Goal: Task Accomplishment & Management: Use online tool/utility

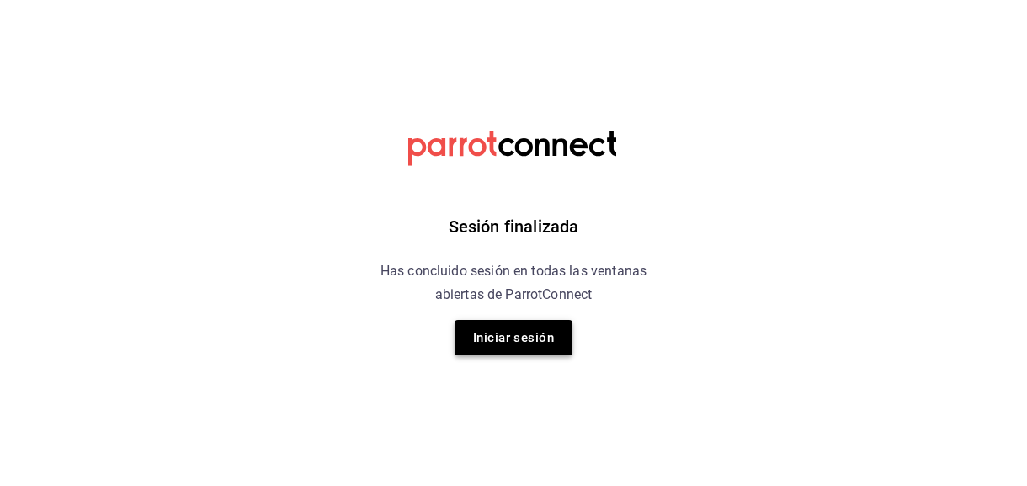
click at [522, 336] on button "Iniciar sesión" at bounding box center [514, 337] width 118 height 35
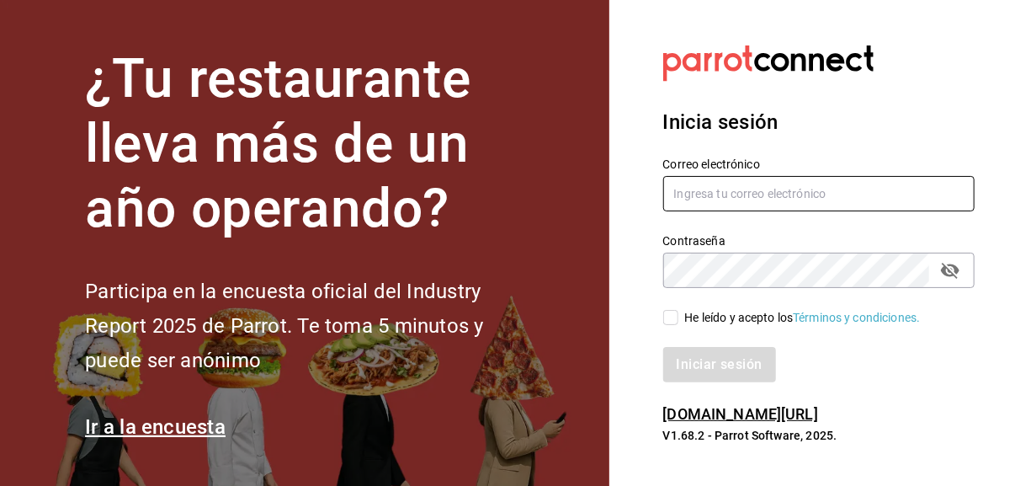
type input "eriick1017@gmail.com"
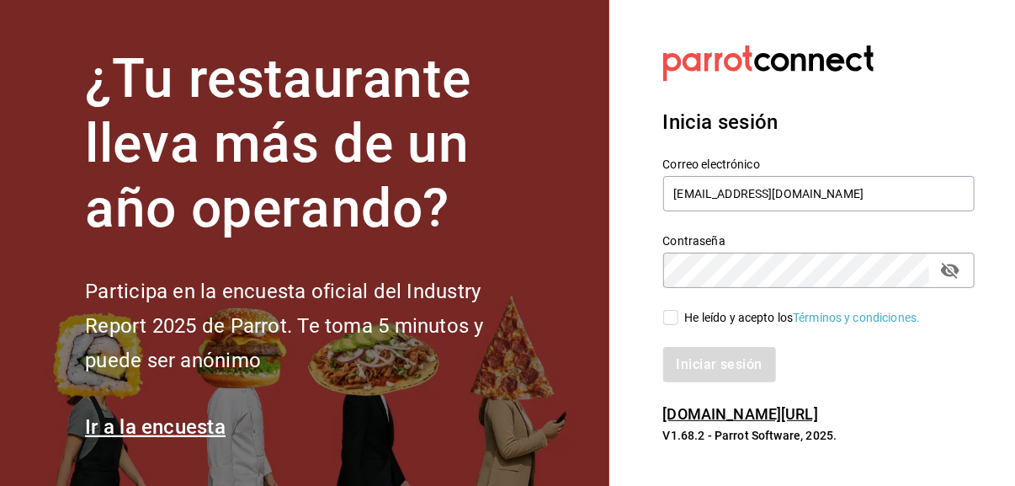
click at [673, 320] on input "He leído y acepto los Términos y condiciones." at bounding box center [670, 317] width 15 height 15
checkbox input "true"
click at [722, 364] on button "Iniciar sesión" at bounding box center [720, 364] width 114 height 35
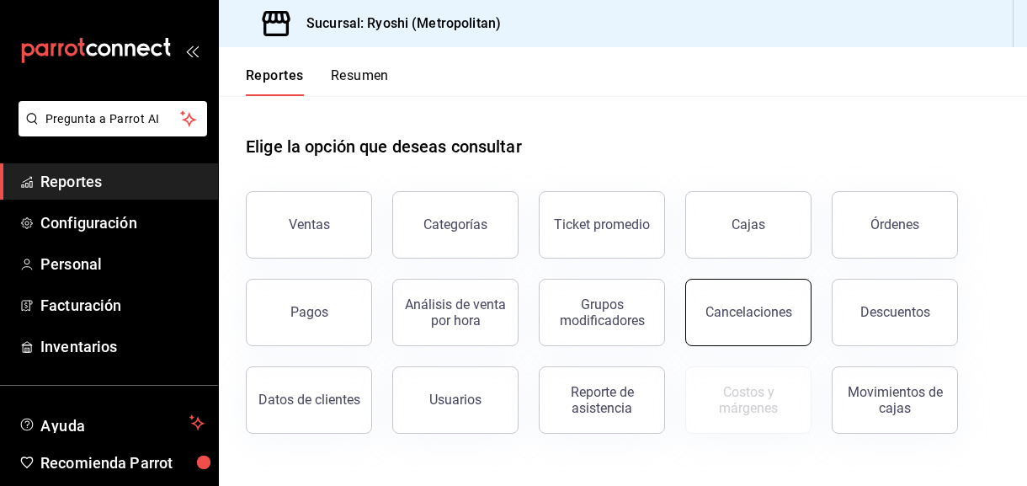
click at [720, 309] on div "Cancelaciones" at bounding box center [748, 312] width 87 height 16
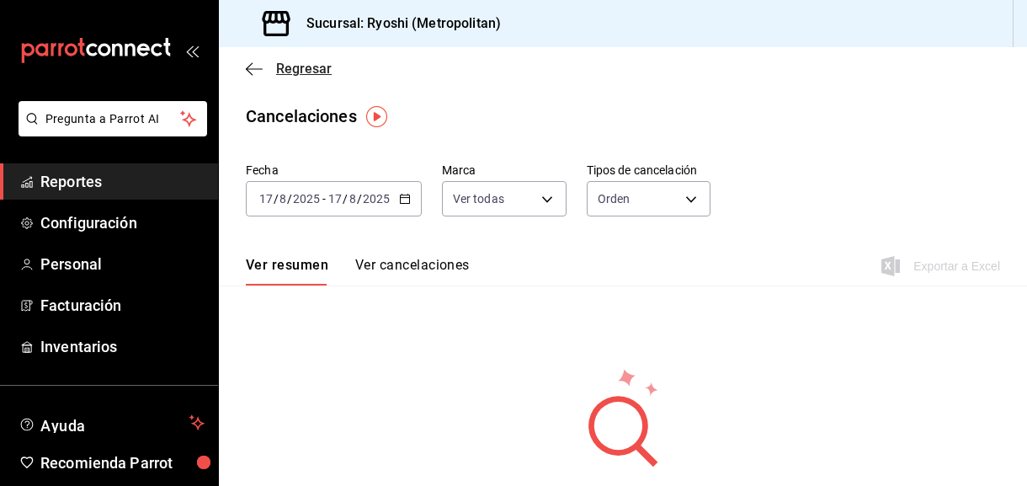
click at [254, 67] on icon "button" at bounding box center [254, 68] width 17 height 15
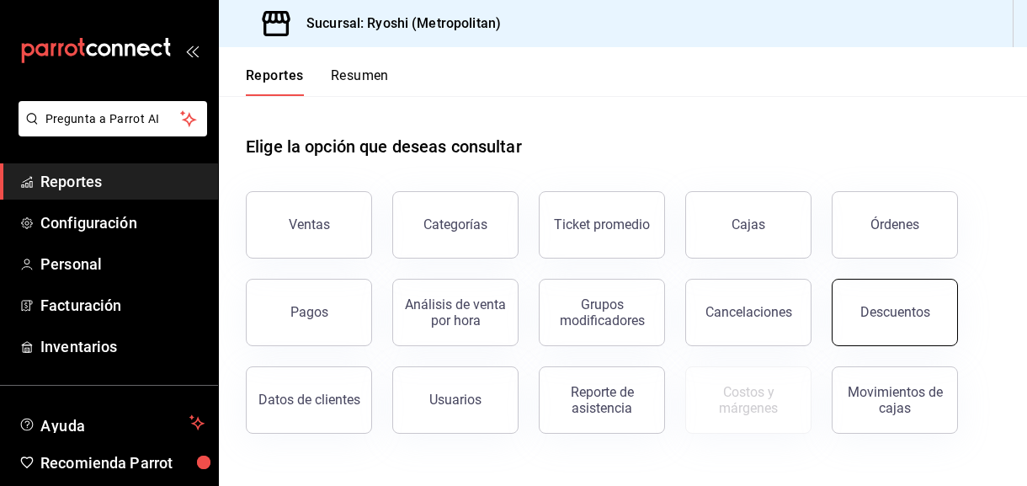
click at [901, 325] on button "Descuentos" at bounding box center [895, 312] width 126 height 67
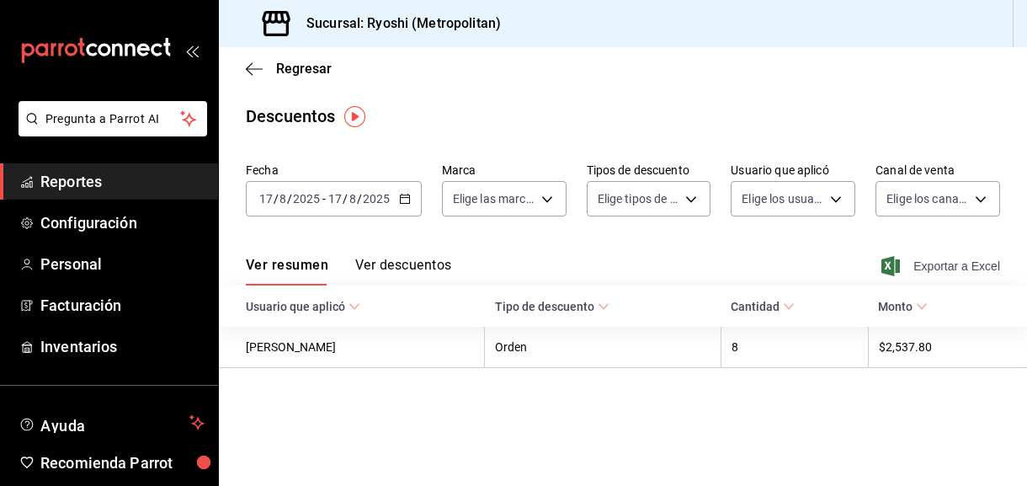
click at [940, 265] on span "Exportar a Excel" at bounding box center [942, 266] width 115 height 20
click at [405, 193] on icon "button" at bounding box center [405, 199] width 12 height 12
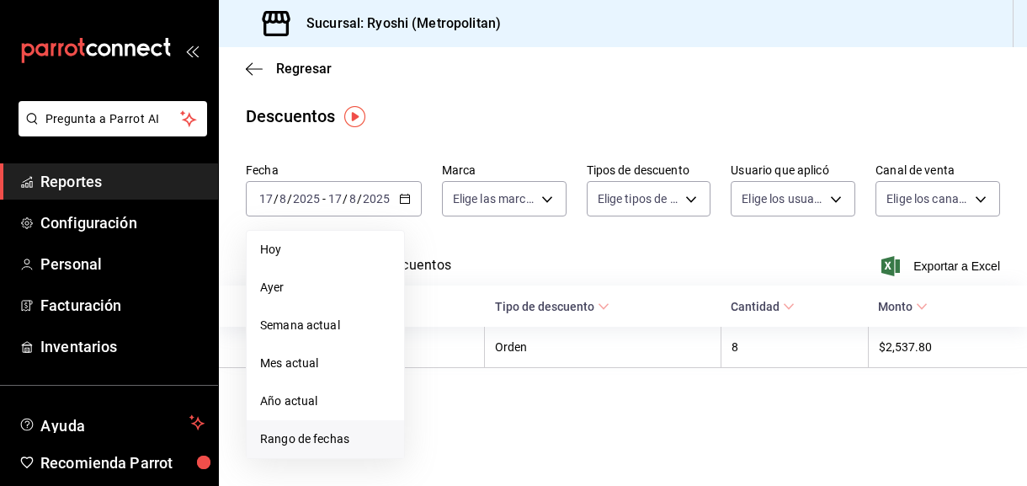
click at [287, 434] on span "Rango de fechas" at bounding box center [325, 439] width 130 height 18
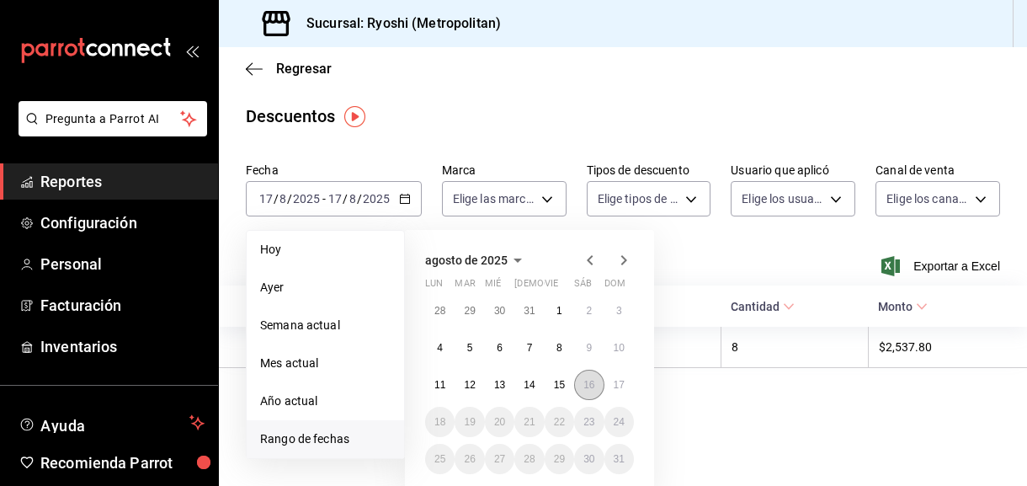
click at [585, 379] on abbr "16" at bounding box center [588, 385] width 11 height 12
click at [615, 386] on abbr "17" at bounding box center [619, 385] width 11 height 12
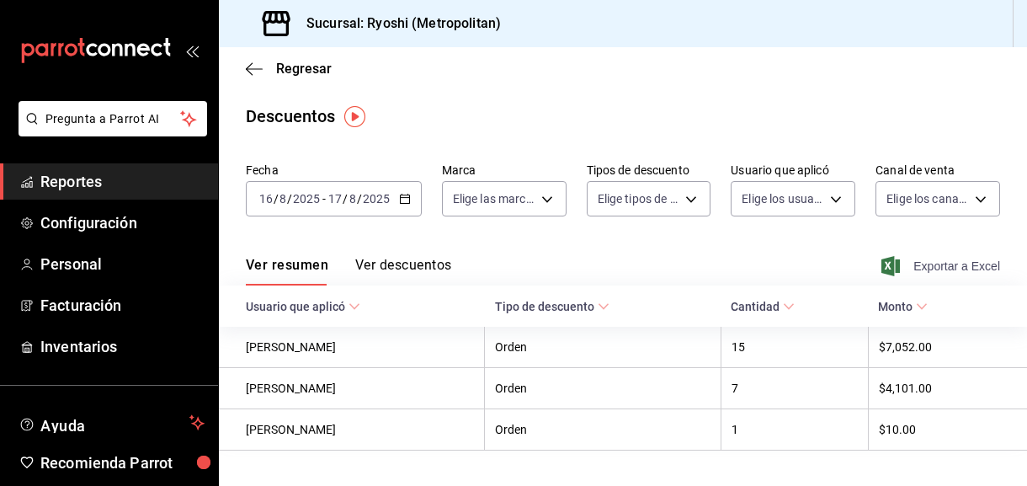
click at [937, 265] on span "Exportar a Excel" at bounding box center [942, 266] width 115 height 20
click at [254, 70] on icon "button" at bounding box center [254, 68] width 17 height 15
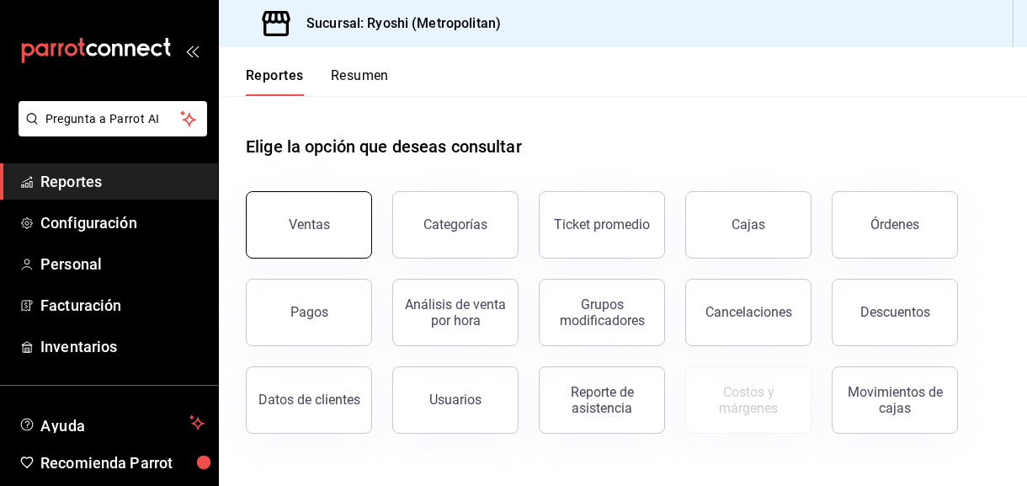
click at [329, 219] on button "Ventas" at bounding box center [309, 224] width 126 height 67
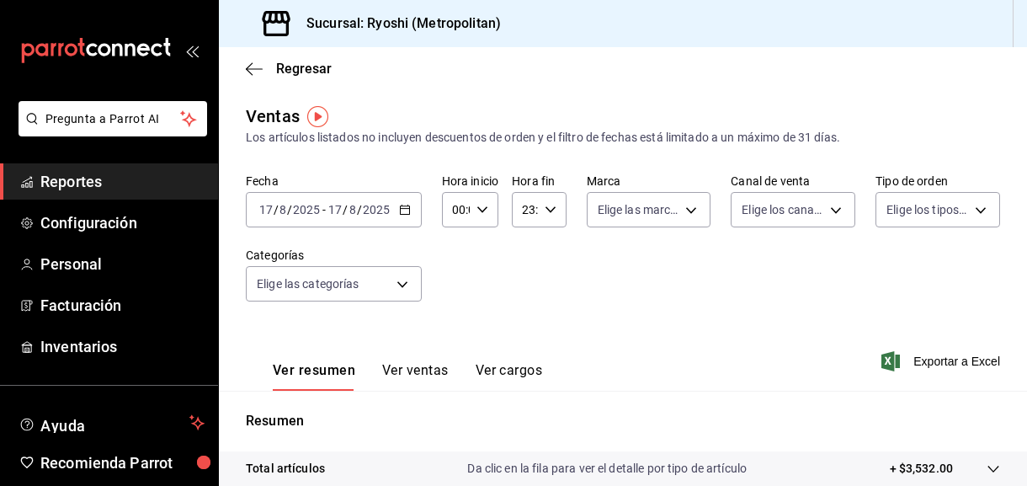
click at [399, 210] on icon "button" at bounding box center [405, 210] width 12 height 12
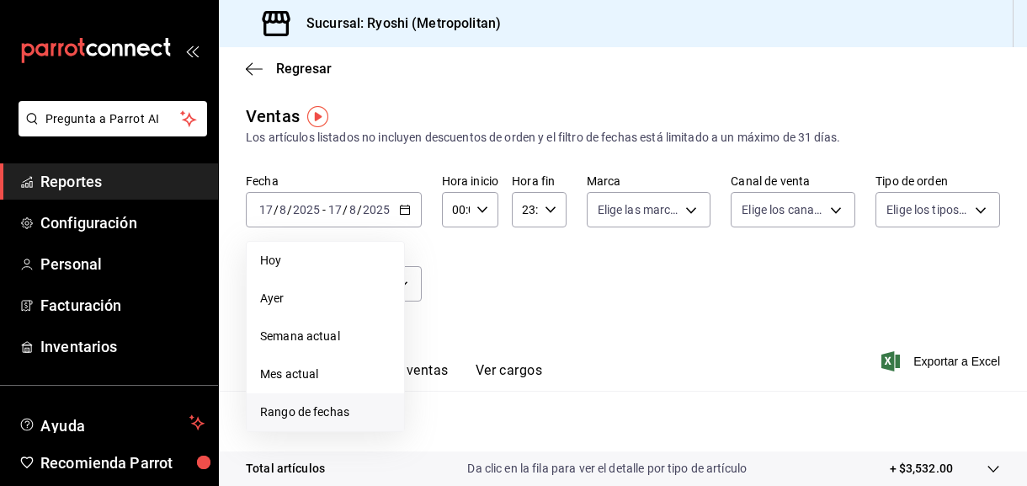
click at [329, 411] on span "Rango de fechas" at bounding box center [325, 412] width 130 height 18
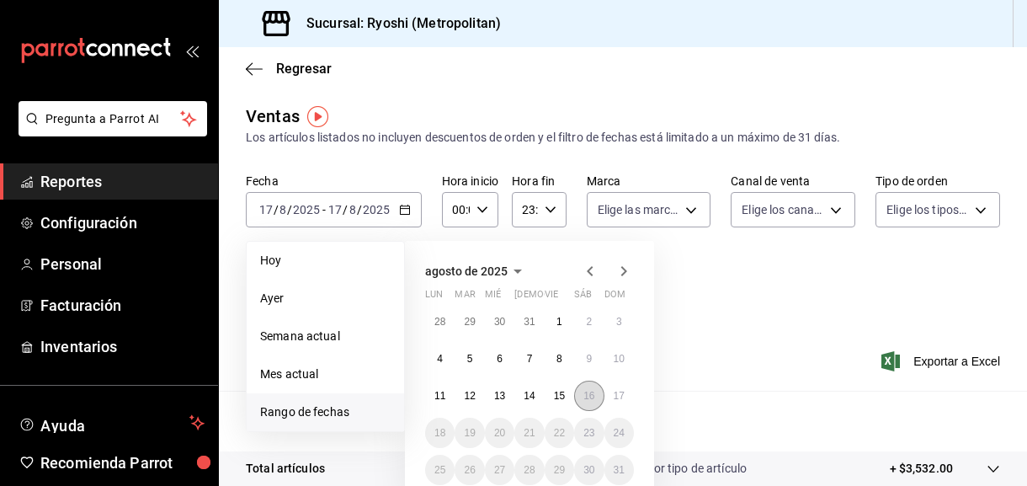
click at [594, 400] on abbr "16" at bounding box center [588, 396] width 11 height 12
click at [609, 395] on button "17" at bounding box center [618, 395] width 29 height 30
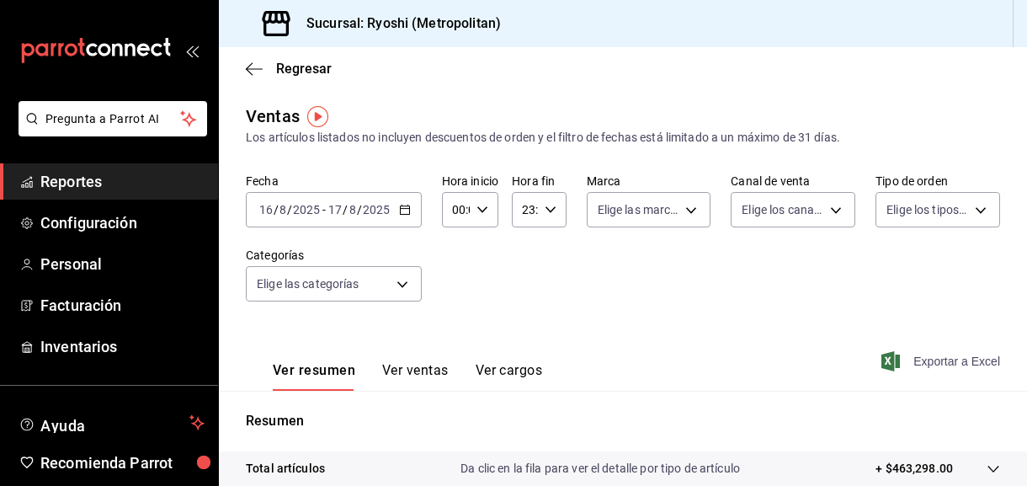
click at [934, 360] on span "Exportar a Excel" at bounding box center [942, 361] width 115 height 20
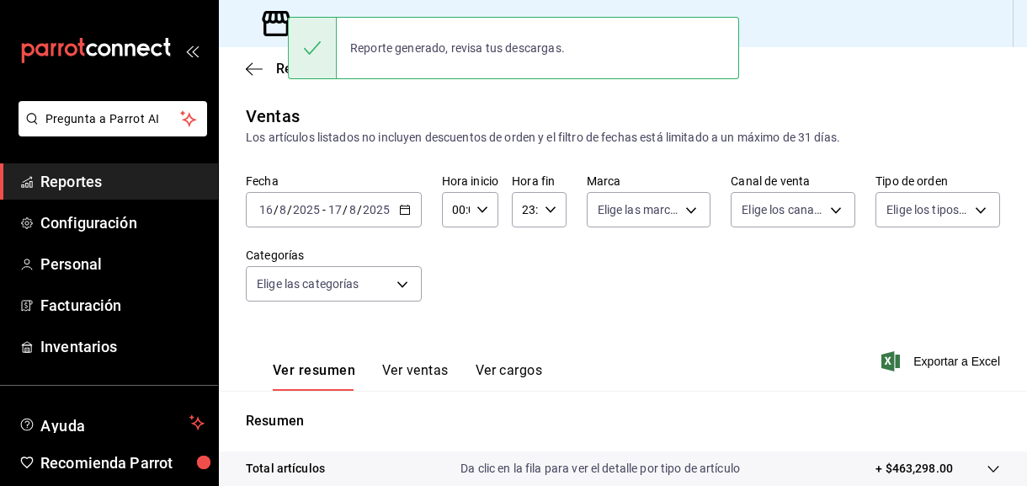
scroll to position [320, 0]
